Goal: Communication & Community: Answer question/provide support

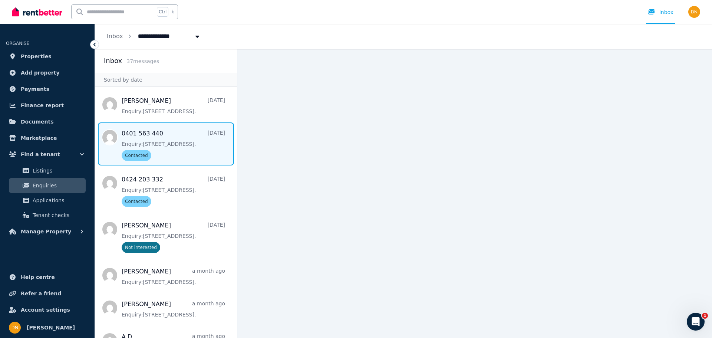
click at [182, 157] on span "Message list" at bounding box center [166, 143] width 142 height 43
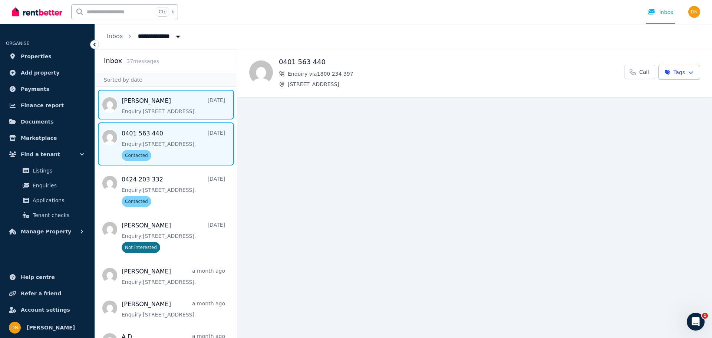
click at [179, 95] on span "Message list" at bounding box center [166, 105] width 142 height 30
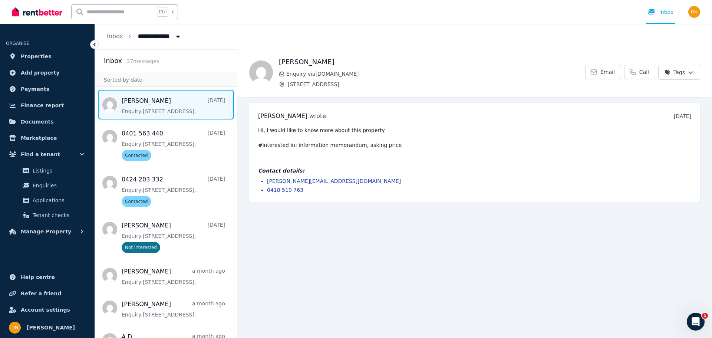
click at [319, 62] on h1 "[PERSON_NAME]" at bounding box center [432, 62] width 306 height 10
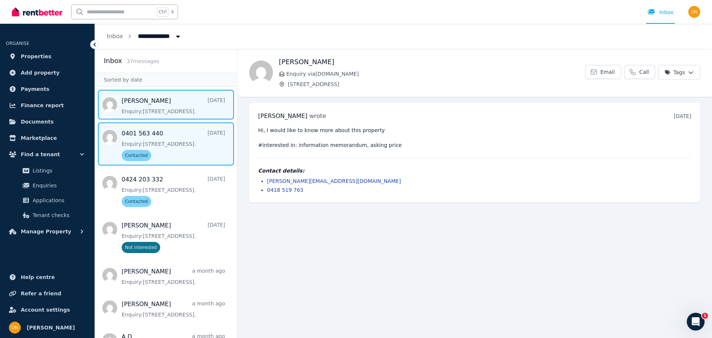
click at [165, 148] on span "Message list" at bounding box center [166, 143] width 142 height 43
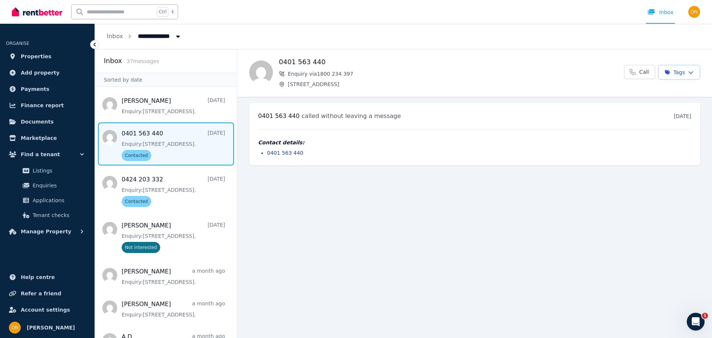
click at [165, 148] on span "Message list" at bounding box center [166, 143] width 142 height 43
